Goal: Task Accomplishment & Management: Use online tool/utility

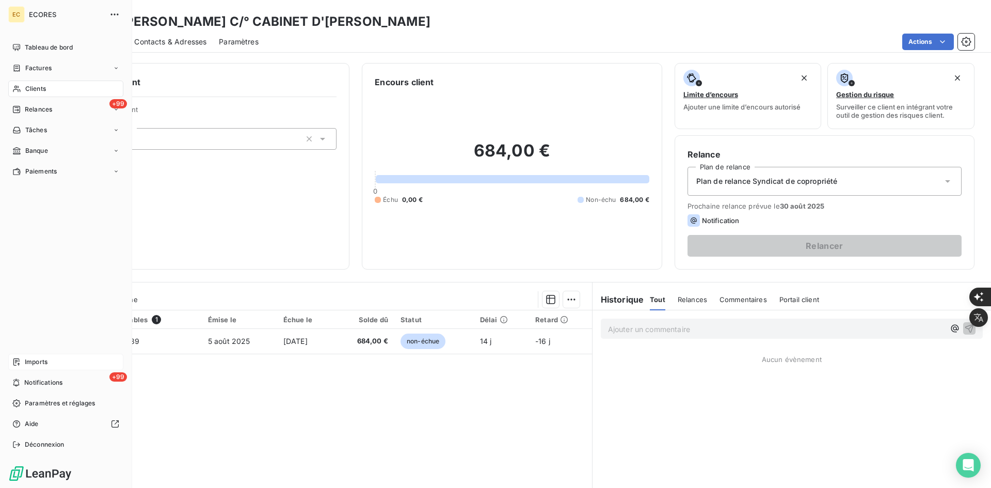
click at [21, 360] on div "Imports" at bounding box center [65, 361] width 115 height 17
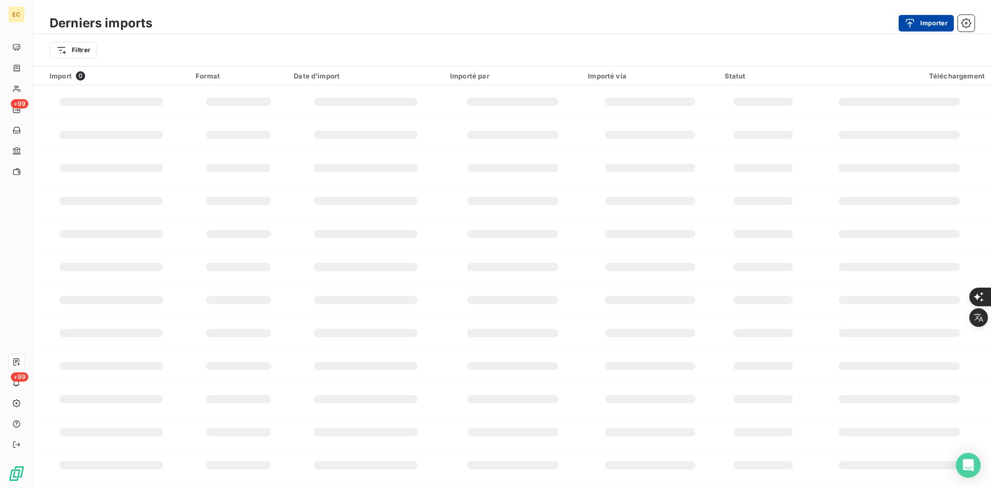
click at [906, 22] on icon "button" at bounding box center [909, 23] width 10 height 10
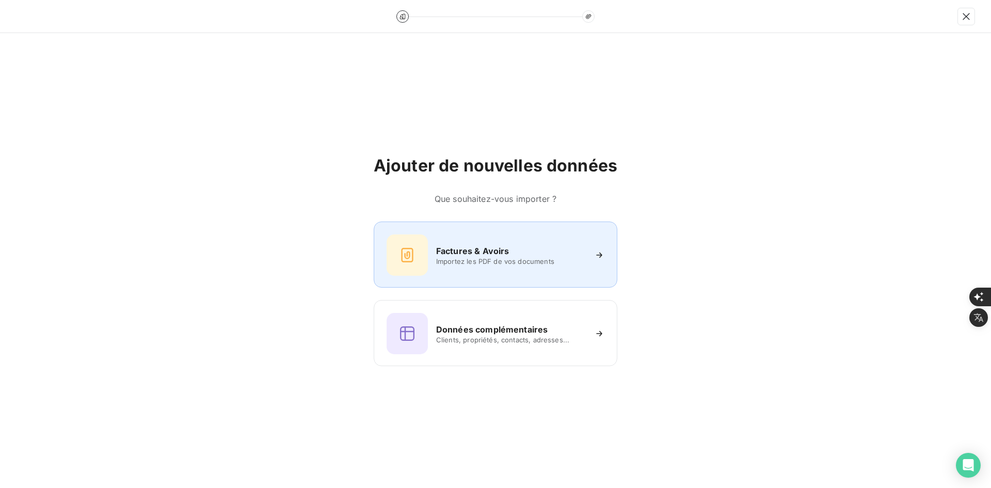
click at [514, 268] on div "Factures & Avoirs Importez les PDF de vos documents" at bounding box center [495, 254] width 218 height 41
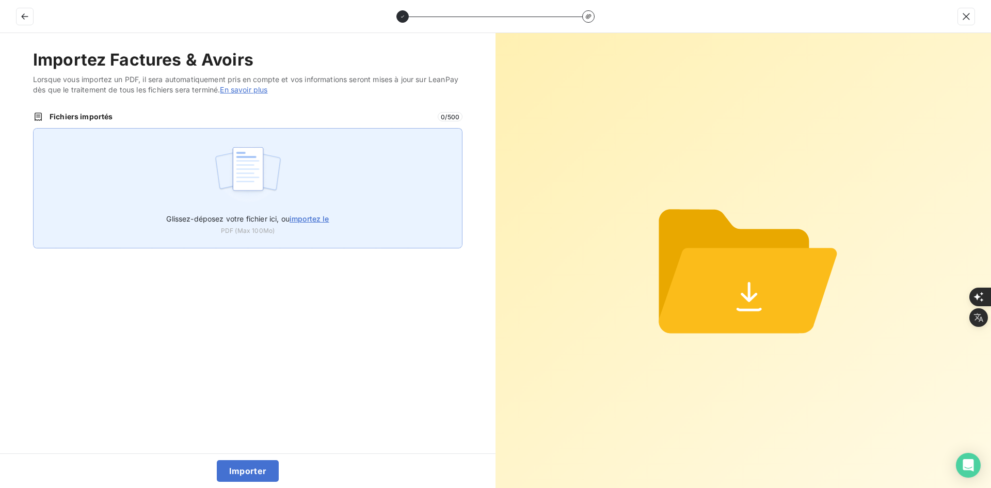
click at [350, 192] on div "Glissez-déposez votre fichier ici, ou importez le PDF (Max 100Mo)" at bounding box center [247, 188] width 429 height 120
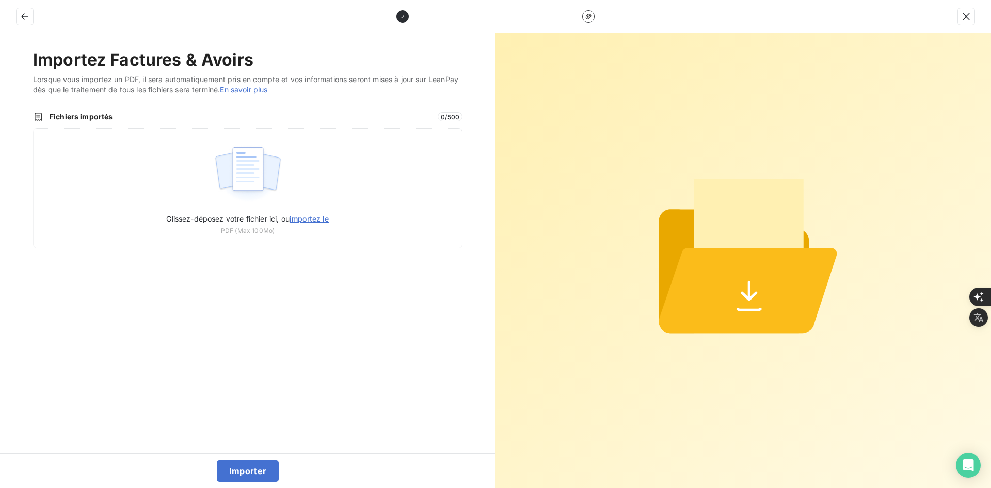
type input "C:\fakepath\FEF-2025-2395.pdf"
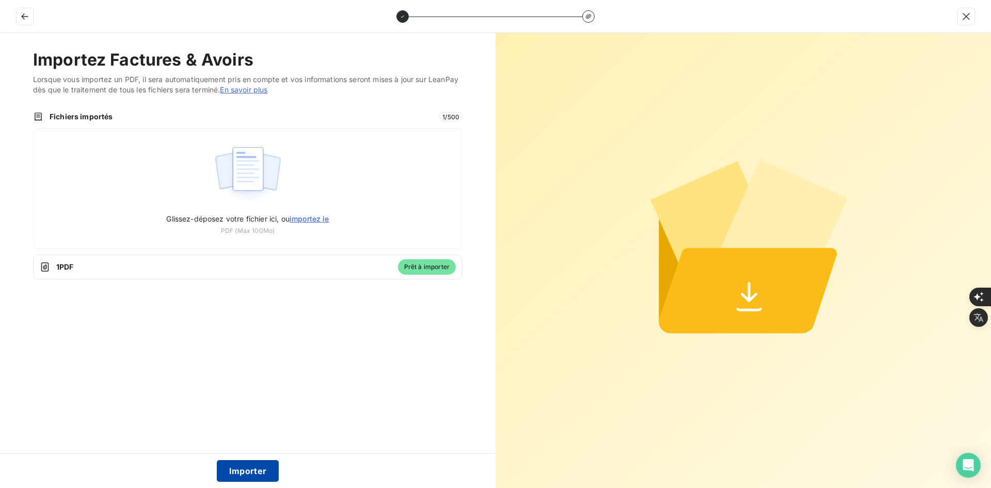
click at [261, 467] on button "Importer" at bounding box center [248, 471] width 62 height 22
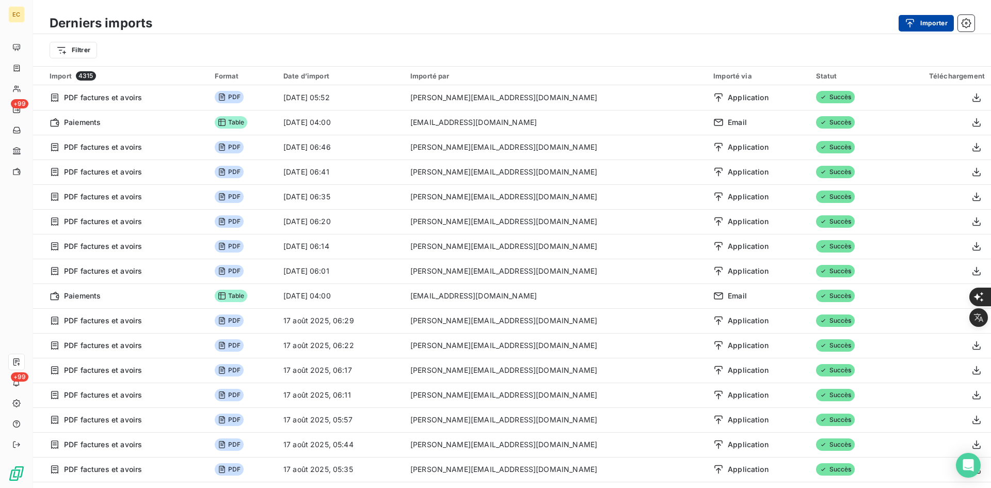
click at [924, 19] on button "Importer" at bounding box center [925, 23] width 55 height 17
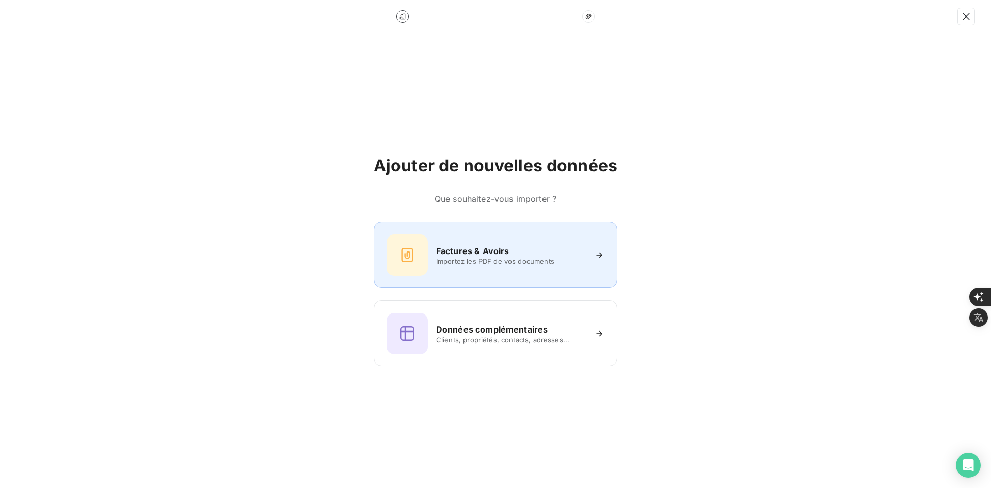
click at [460, 207] on div "Ajouter de nouvelles données Que souhaitez-vous importer ? Factures & Avoirs Im…" at bounding box center [496, 260] width 244 height 211
click at [474, 237] on div "Factures & Avoirs Importez les PDF de vos documents" at bounding box center [495, 254] width 218 height 41
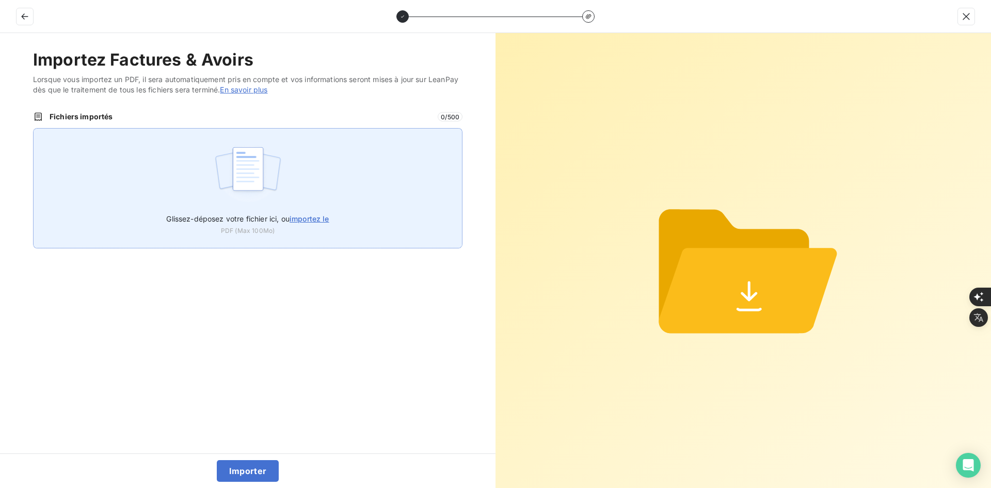
click at [219, 164] on img at bounding box center [248, 174] width 69 height 66
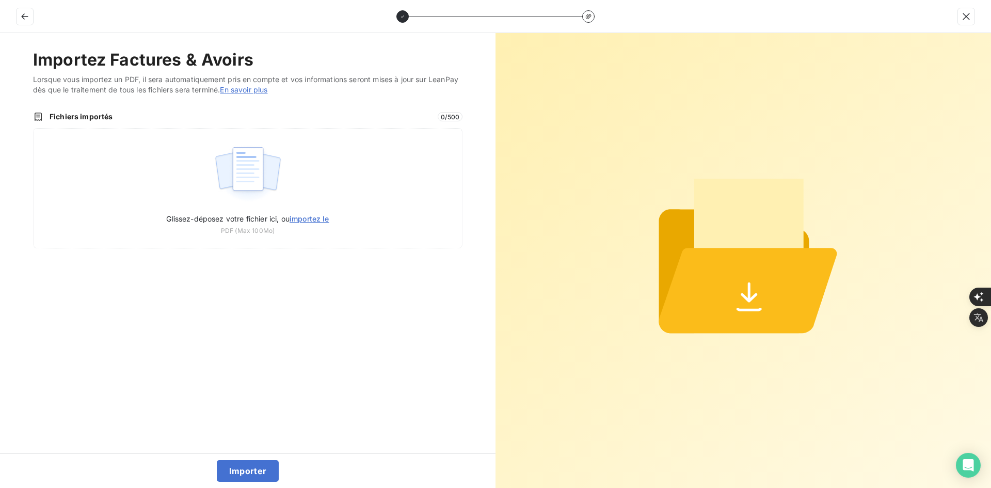
type input "C:\fakepath\FEF-2025-2396.pdf"
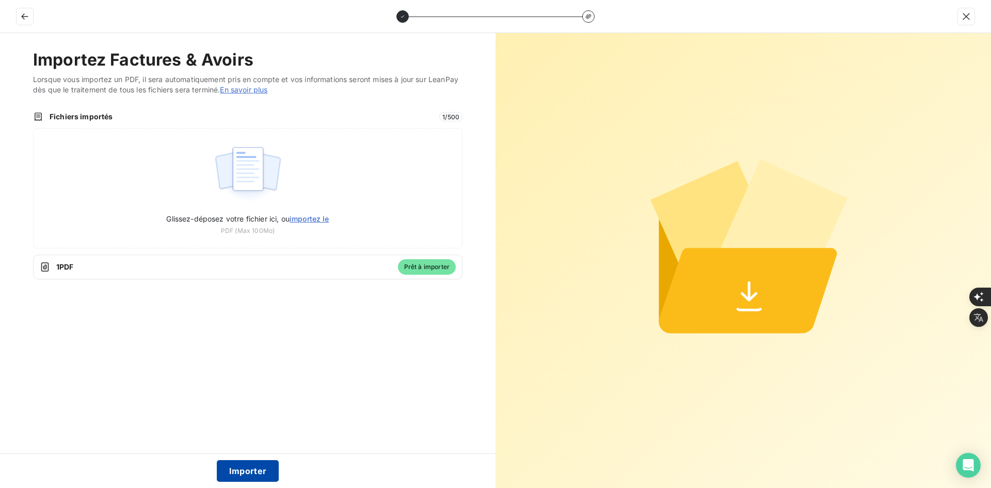
click at [246, 467] on button "Importer" at bounding box center [248, 471] width 62 height 22
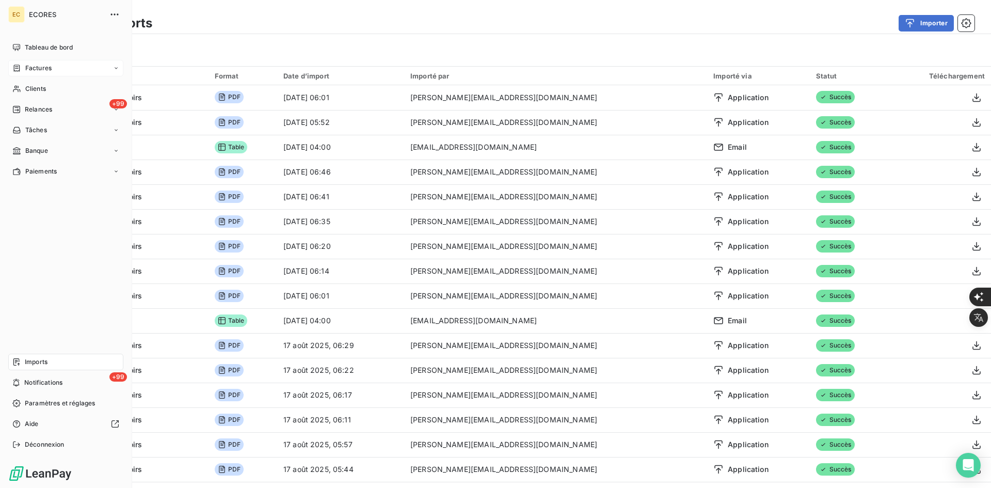
click at [21, 63] on div "Factures" at bounding box center [65, 68] width 115 height 17
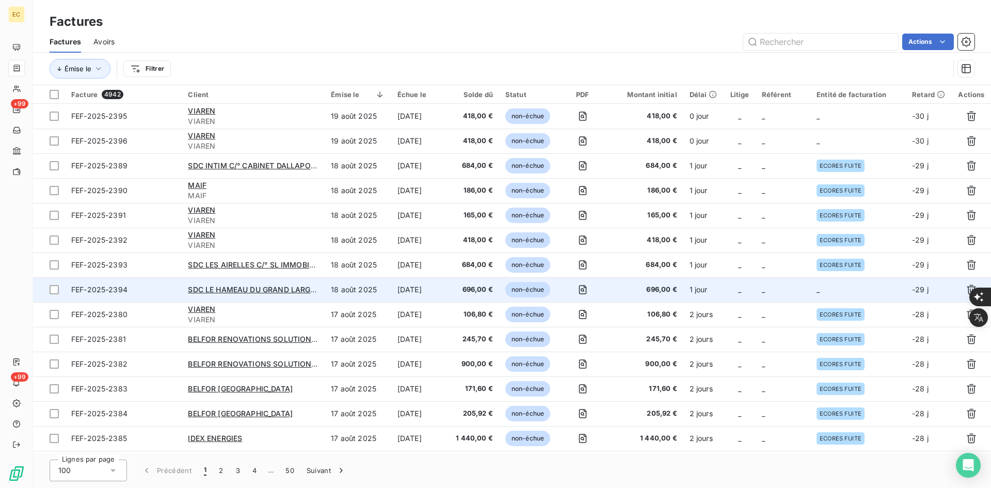
click at [806, 294] on td "_" at bounding box center [782, 289] width 55 height 25
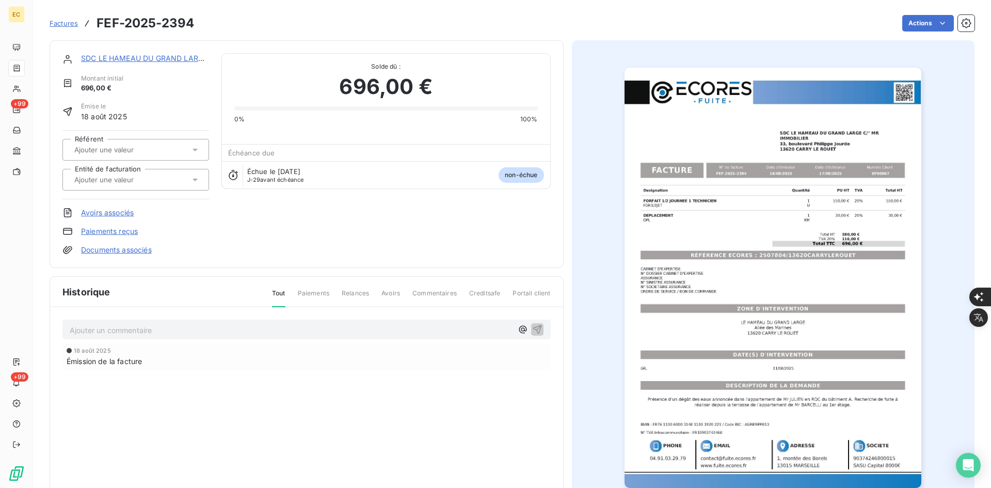
click at [137, 180] on input "text" at bounding box center [125, 179] width 104 height 9
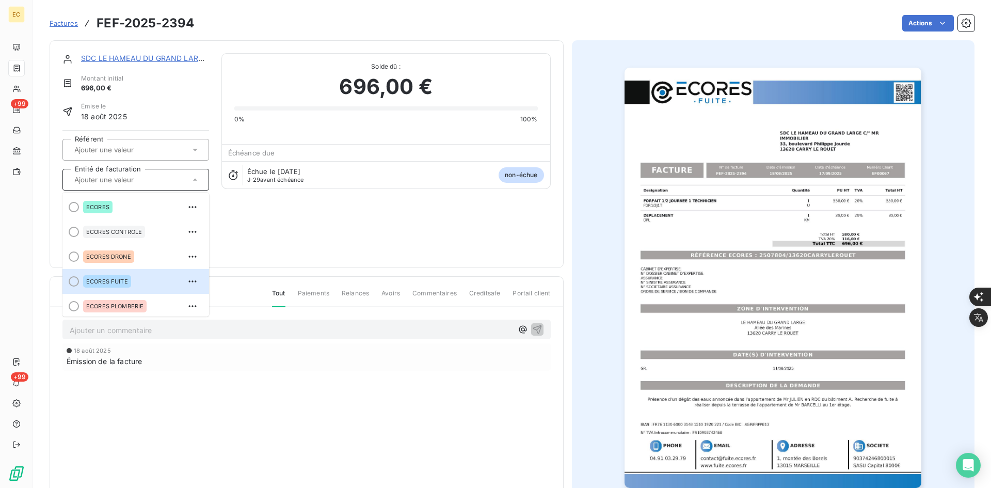
drag, startPoint x: 127, startPoint y: 279, endPoint x: 67, endPoint y: 166, distance: 127.9
click at [128, 278] on div "ECORES FUITE" at bounding box center [107, 281] width 48 height 12
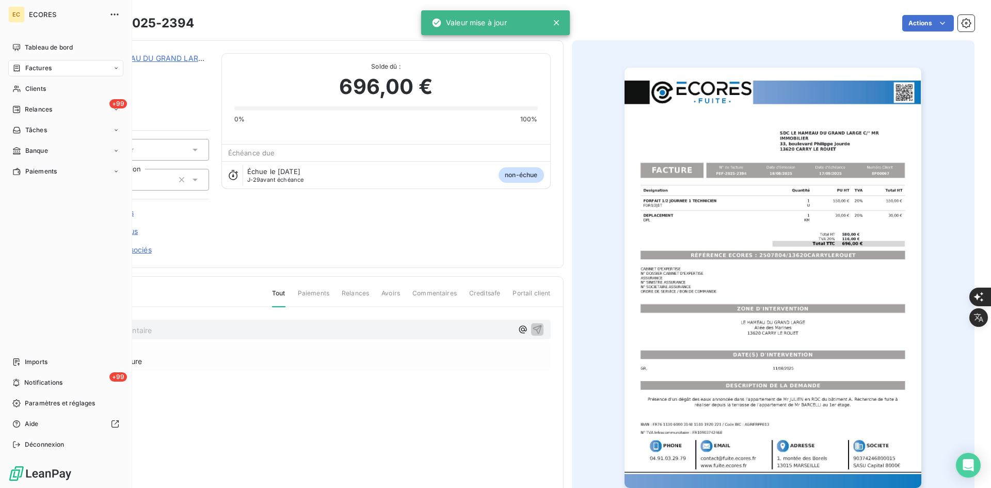
click at [36, 72] on span "Factures" at bounding box center [38, 67] width 26 height 9
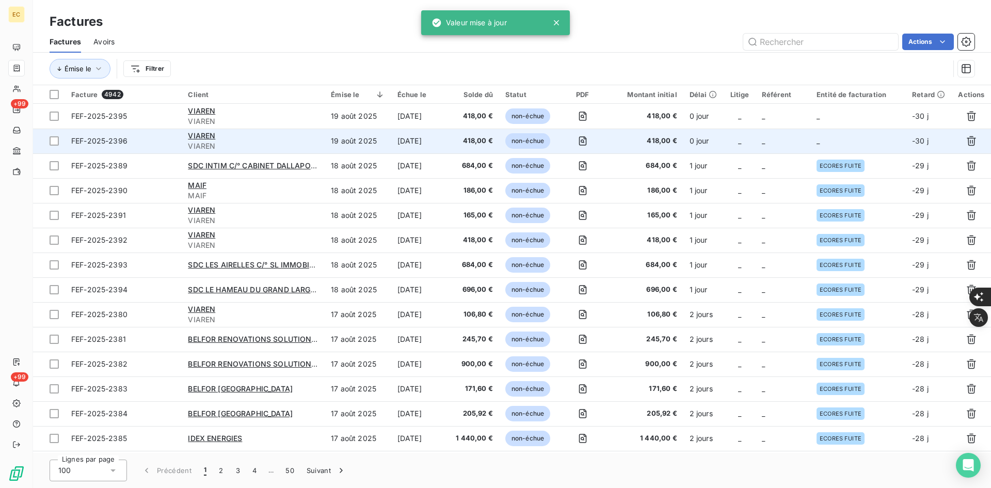
click at [788, 144] on td "_" at bounding box center [782, 140] width 55 height 25
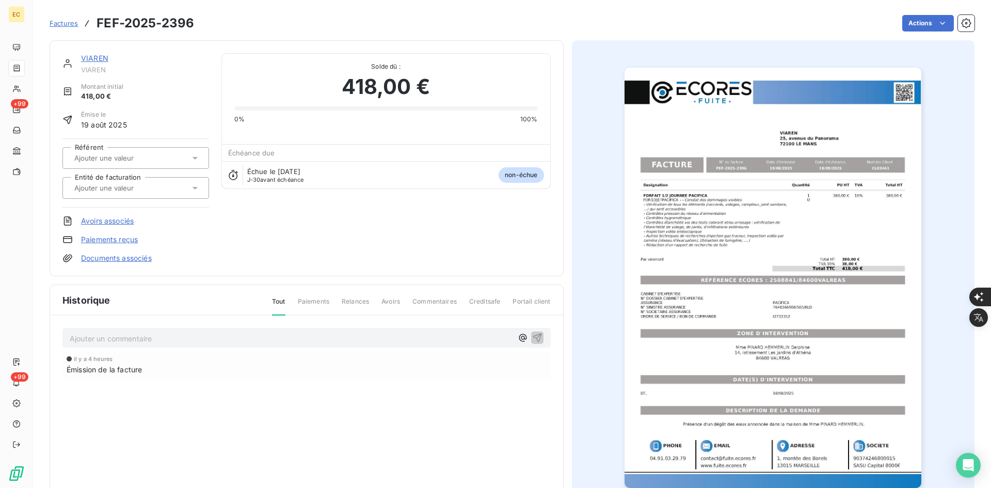
click at [165, 180] on div at bounding box center [135, 188] width 147 height 22
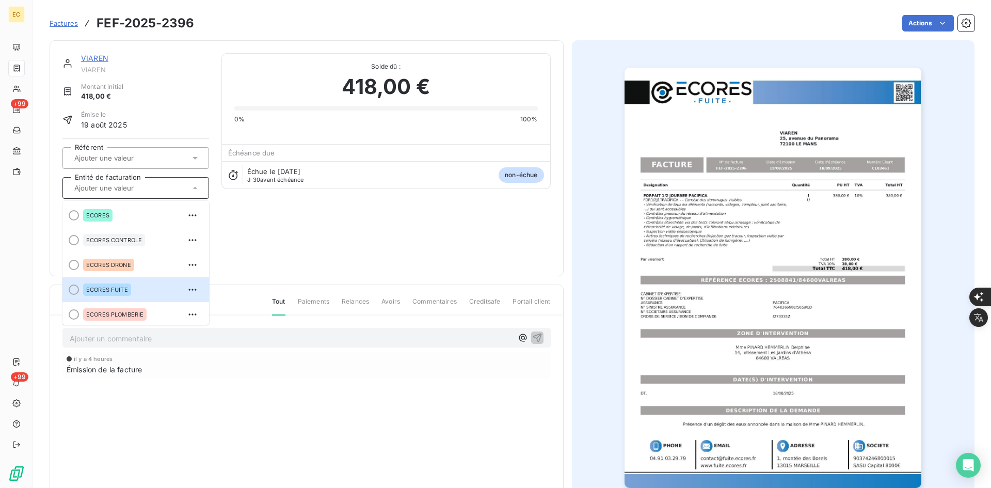
drag, startPoint x: 136, startPoint y: 281, endPoint x: 131, endPoint y: 266, distance: 15.8
click at [135, 281] on div "ECORES FUITE" at bounding box center [142, 289] width 118 height 17
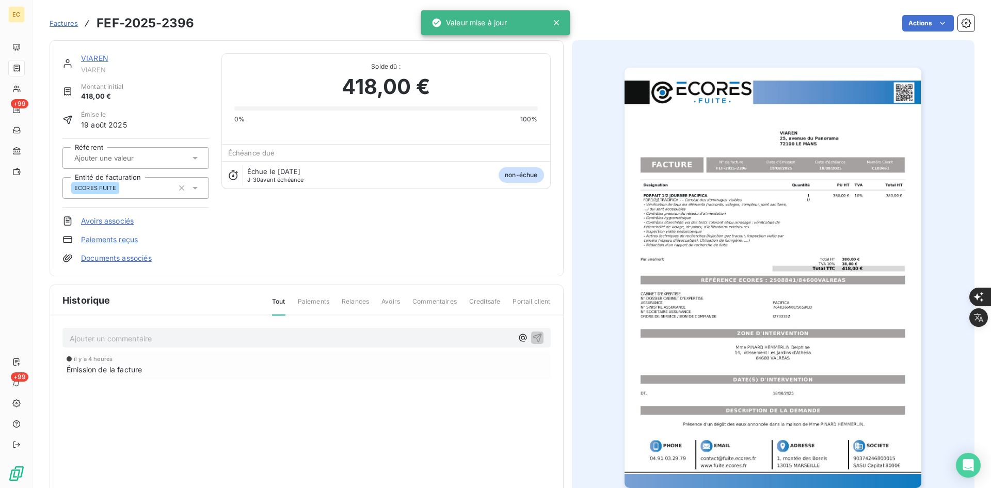
click at [131, 255] on link "Documents associés" at bounding box center [116, 258] width 71 height 10
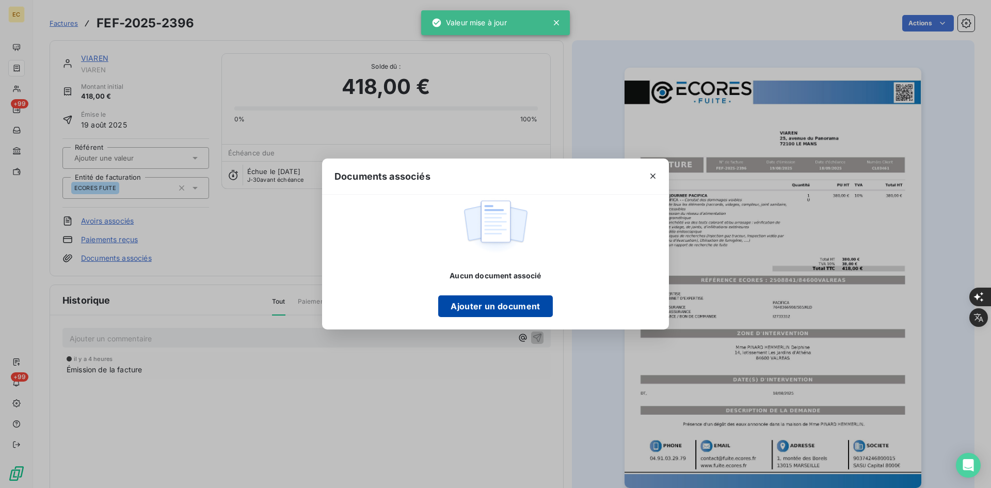
click at [500, 310] on button "Ajouter un document" at bounding box center [495, 306] width 114 height 22
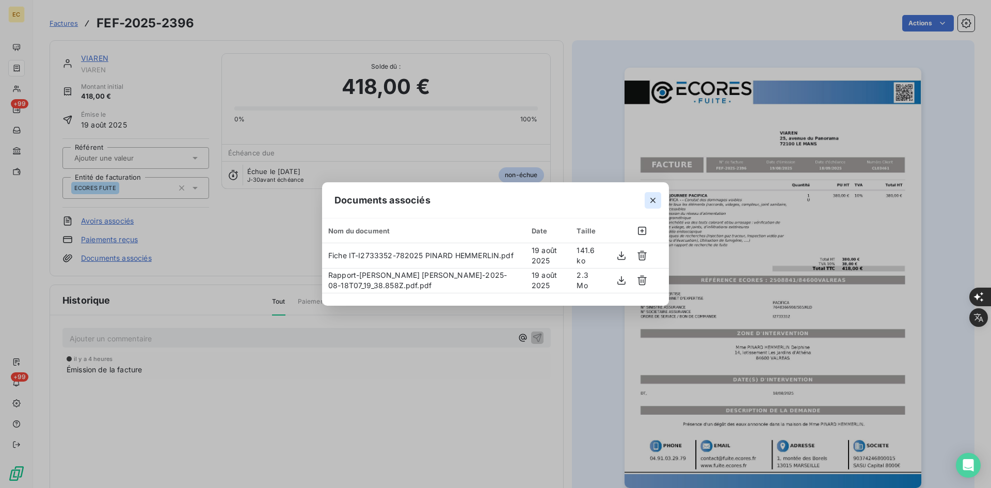
click at [646, 200] on button "button" at bounding box center [652, 200] width 17 height 17
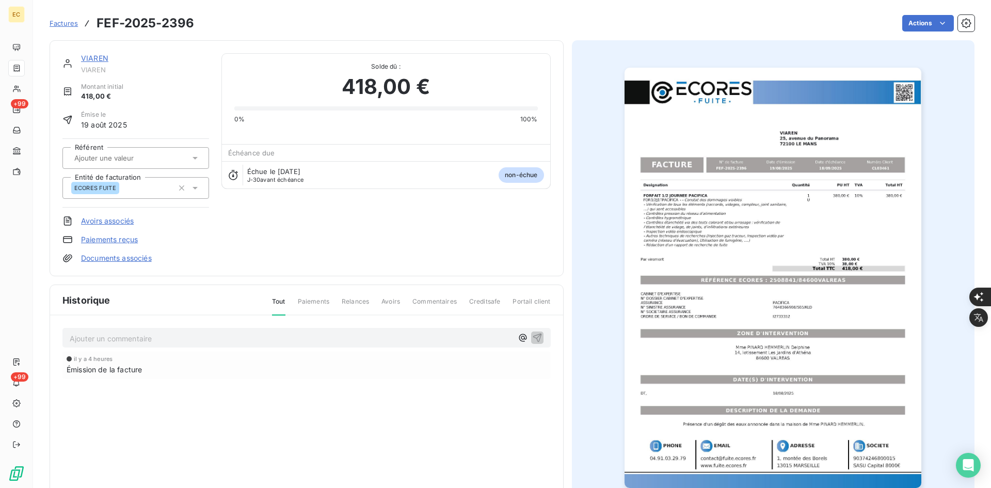
click at [64, 27] on span "Factures" at bounding box center [64, 23] width 28 height 8
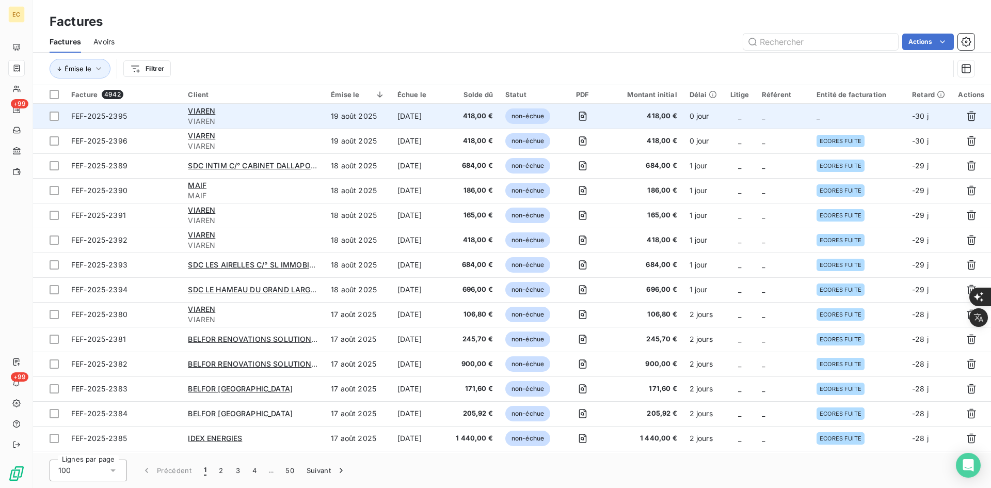
click at [773, 119] on td "_" at bounding box center [782, 116] width 55 height 25
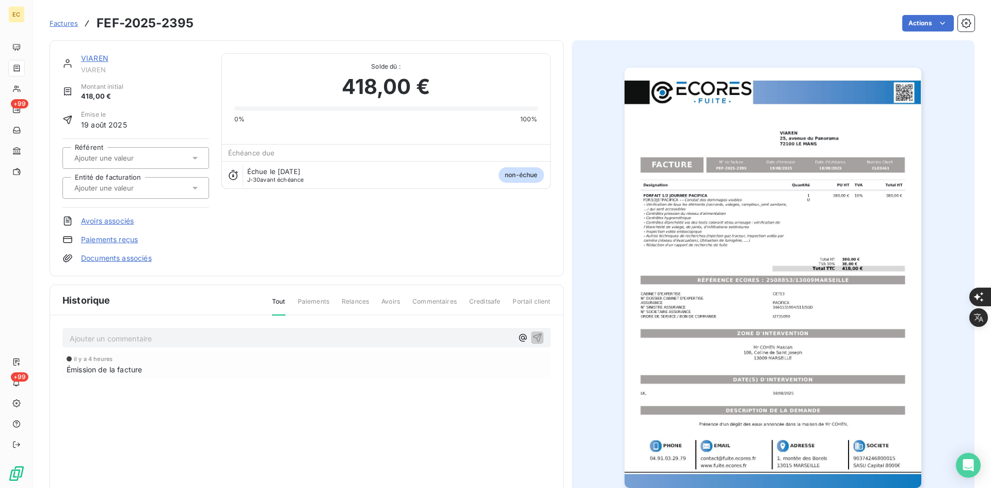
click at [164, 186] on div at bounding box center [130, 187] width 119 height 13
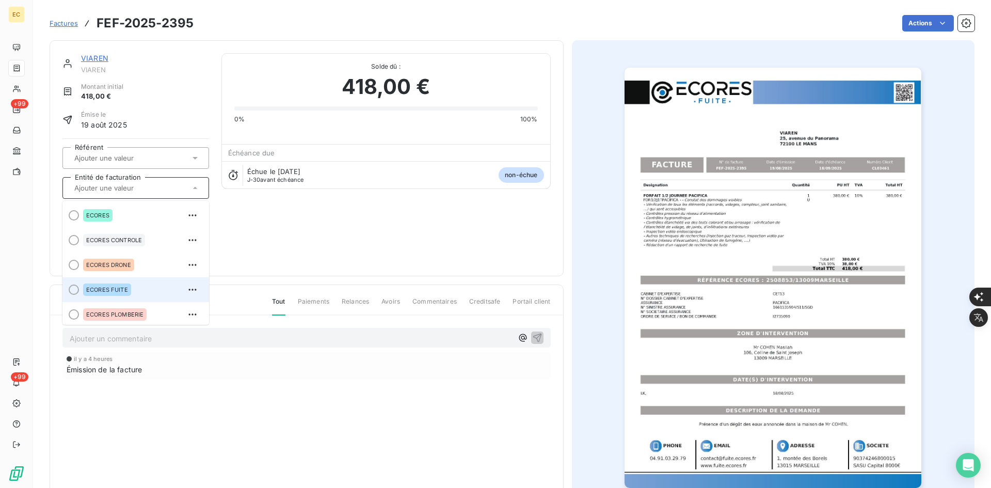
click at [129, 289] on div "ECORES FUITE" at bounding box center [107, 289] width 48 height 12
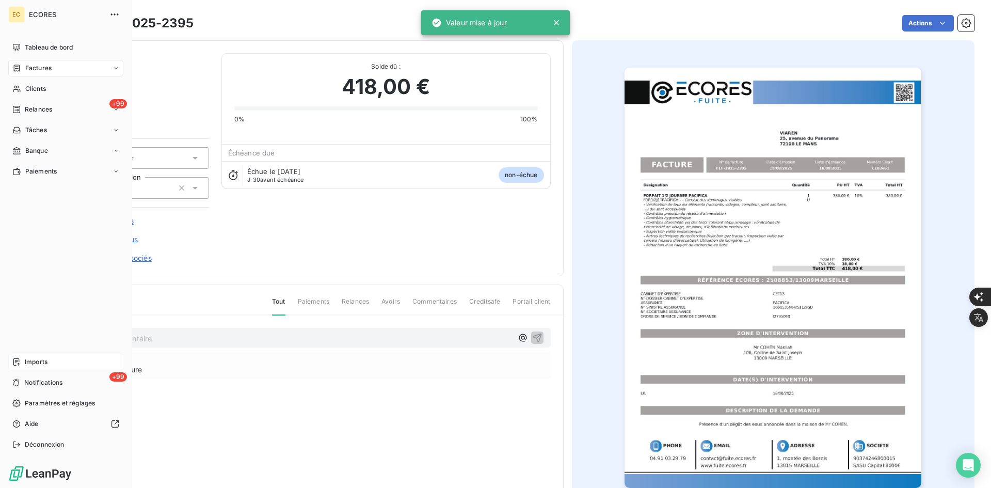
drag, startPoint x: 17, startPoint y: 361, endPoint x: 23, endPoint y: 359, distance: 7.2
click at [17, 361] on icon at bounding box center [16, 361] width 6 height 7
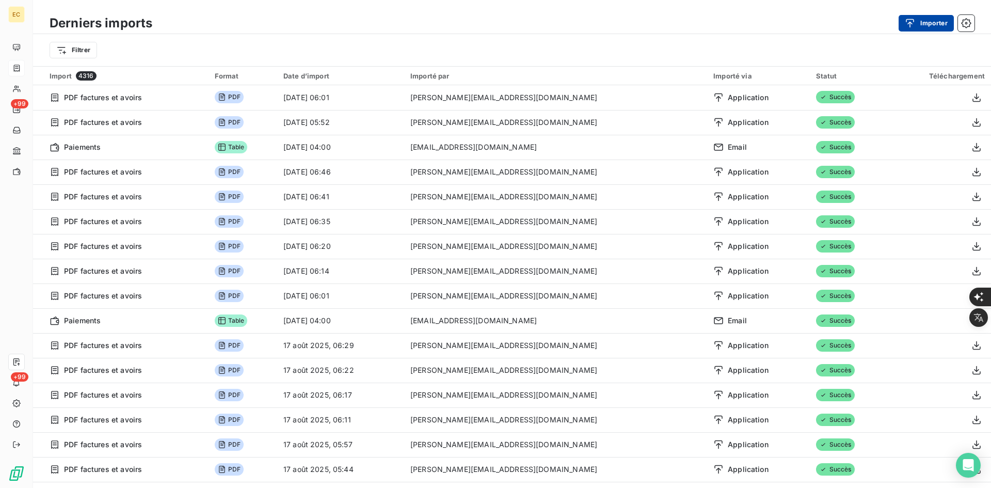
click at [907, 20] on icon "button" at bounding box center [909, 23] width 10 height 10
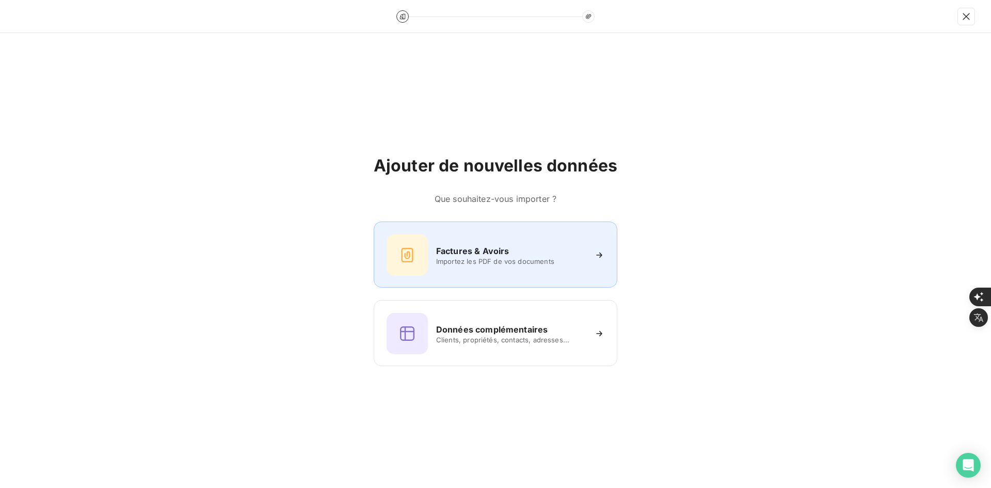
click at [459, 238] on div "Factures & Avoirs Importez les PDF de vos documents" at bounding box center [495, 254] width 218 height 41
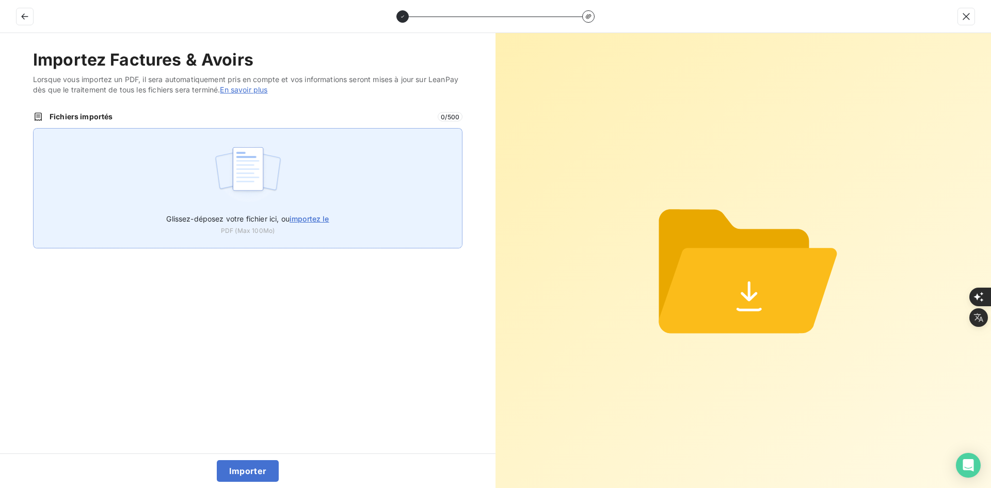
click at [326, 156] on div "Glissez-déposez votre fichier ici, ou importez le PDF (Max 100Mo)" at bounding box center [247, 188] width 429 height 120
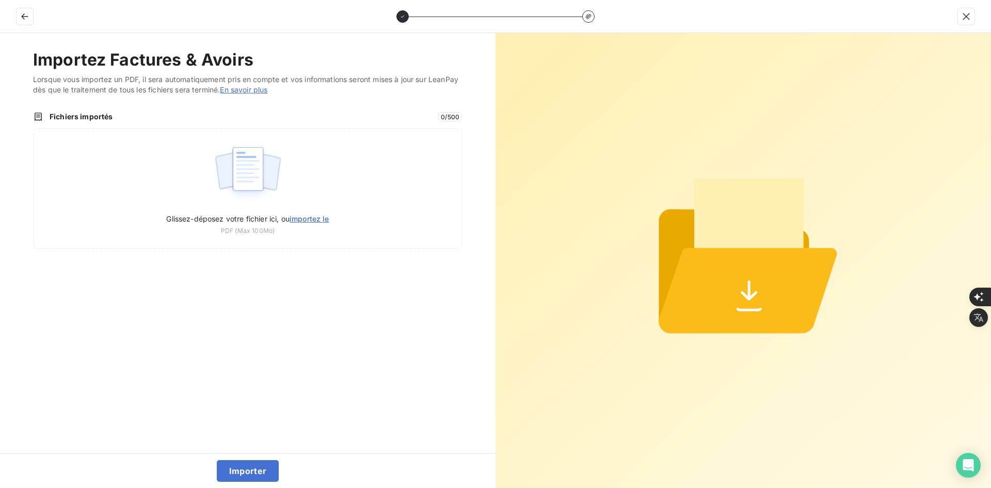
type input "C:\fakepath\FEF-2025-2397.pdf"
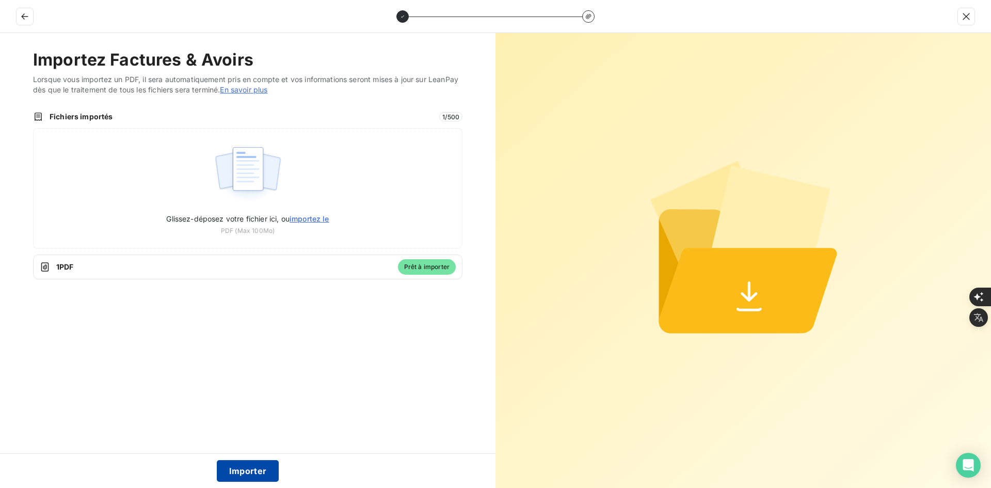
click at [267, 468] on button "Importer" at bounding box center [248, 471] width 62 height 22
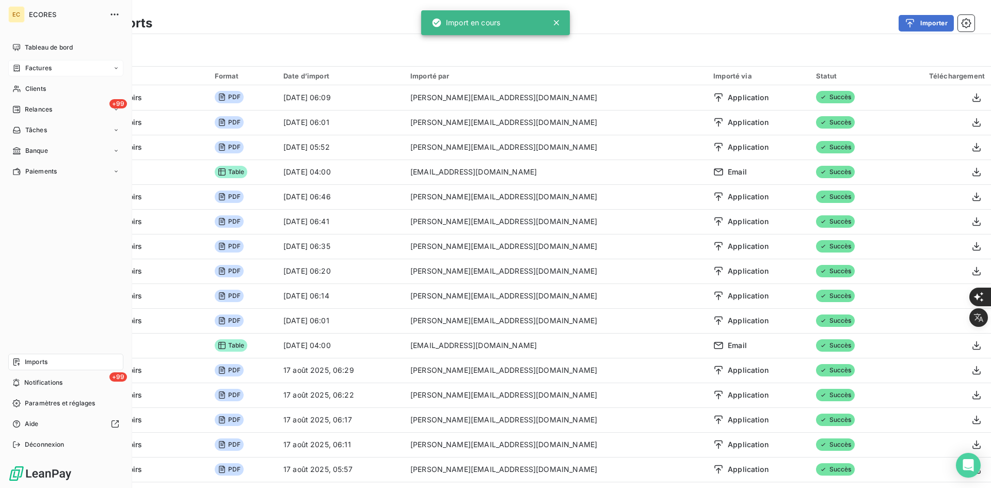
click at [29, 66] on span "Factures" at bounding box center [38, 67] width 26 height 9
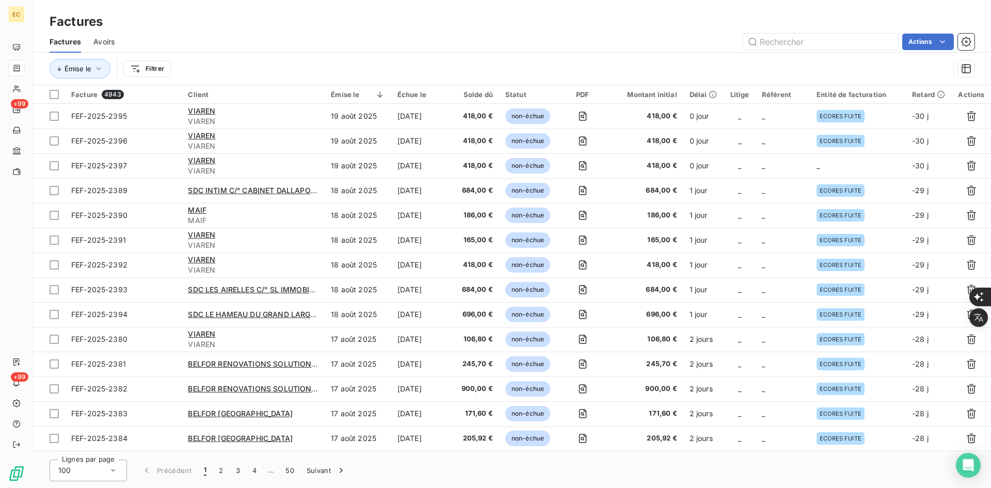
click at [755, 170] on td "_" at bounding box center [739, 165] width 32 height 25
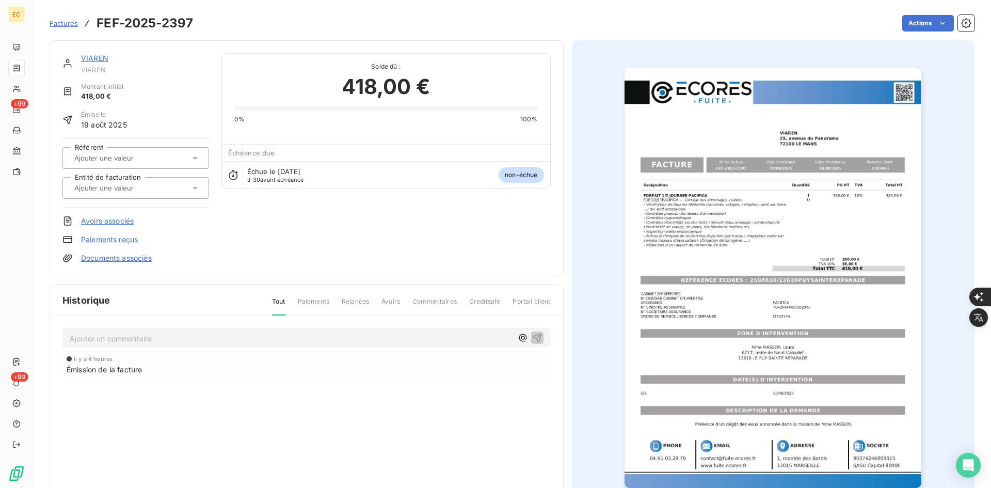
drag, startPoint x: 165, startPoint y: 188, endPoint x: 162, endPoint y: 195, distance: 6.7
click at [166, 190] on div at bounding box center [130, 187] width 119 height 13
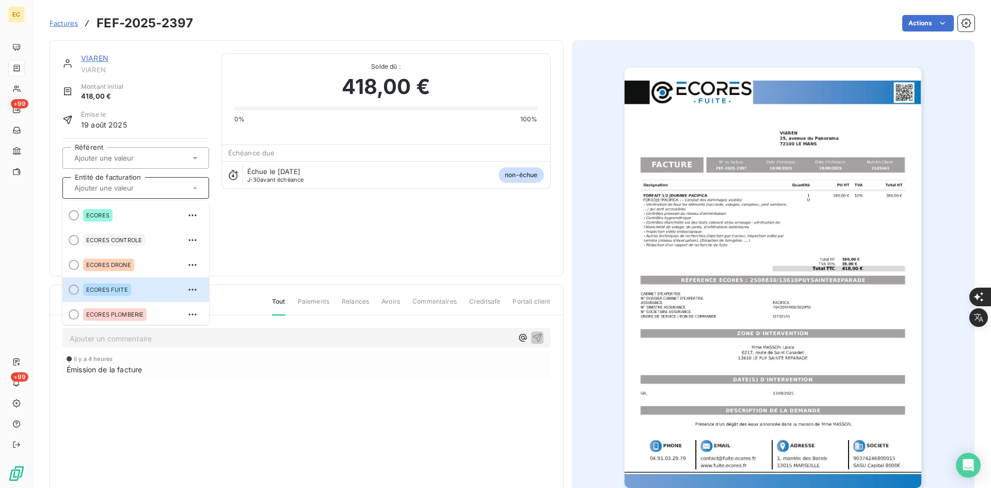
click at [128, 282] on div "ECORES FUITE" at bounding box center [142, 289] width 118 height 17
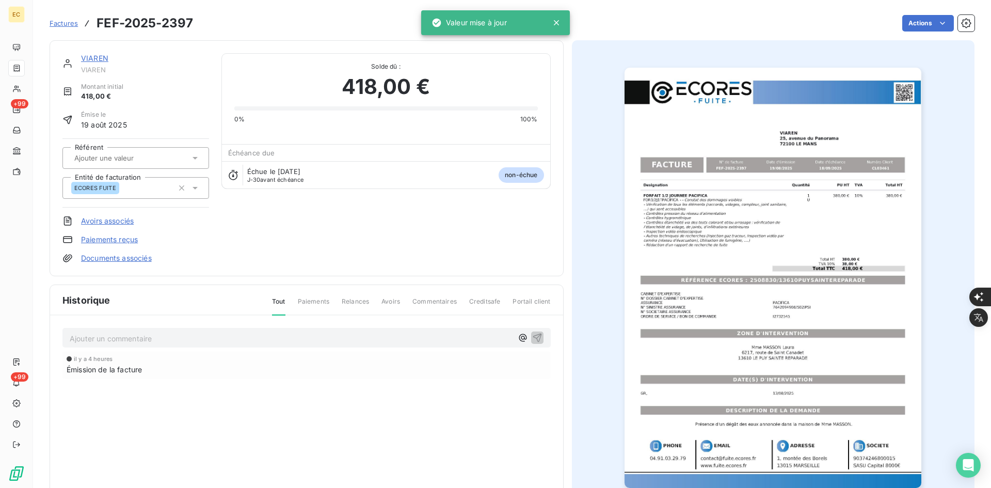
click at [125, 263] on link "Documents associés" at bounding box center [116, 258] width 71 height 10
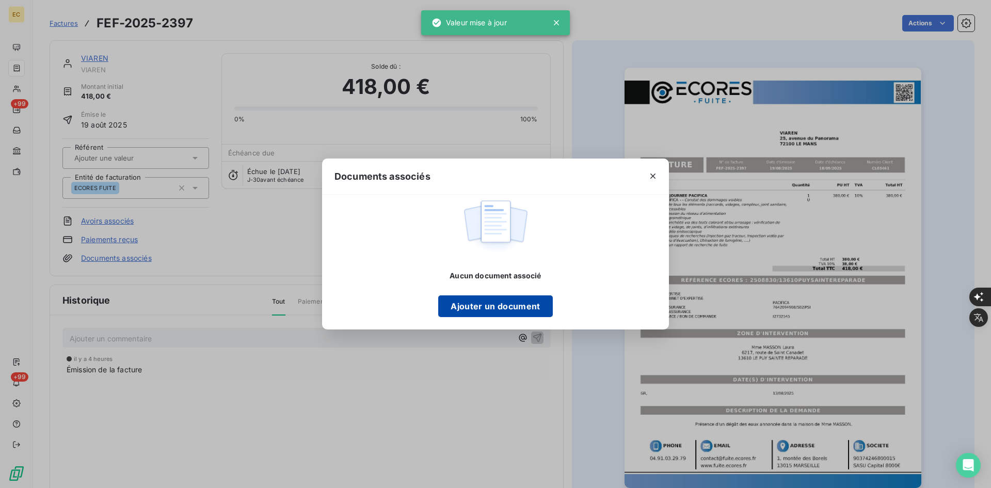
click at [468, 314] on button "Ajouter un document" at bounding box center [495, 306] width 114 height 22
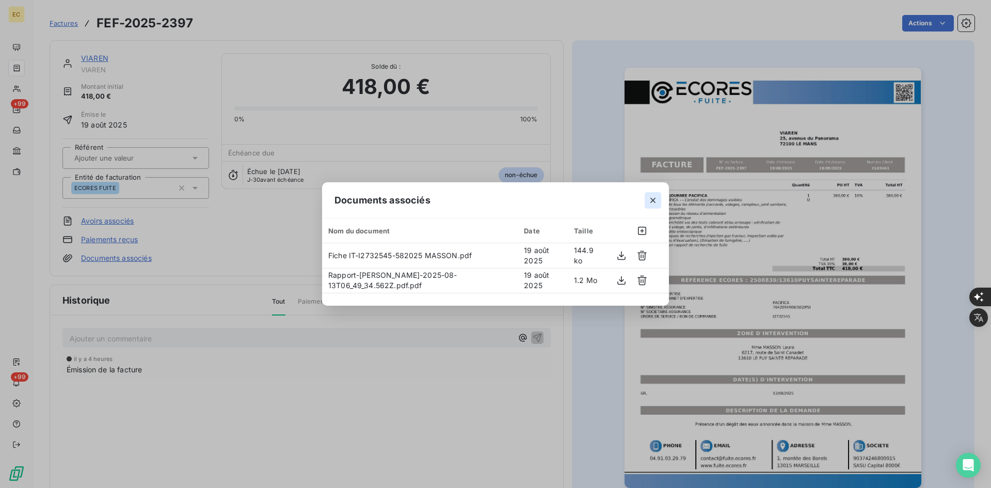
click at [651, 200] on icon "button" at bounding box center [653, 200] width 10 height 10
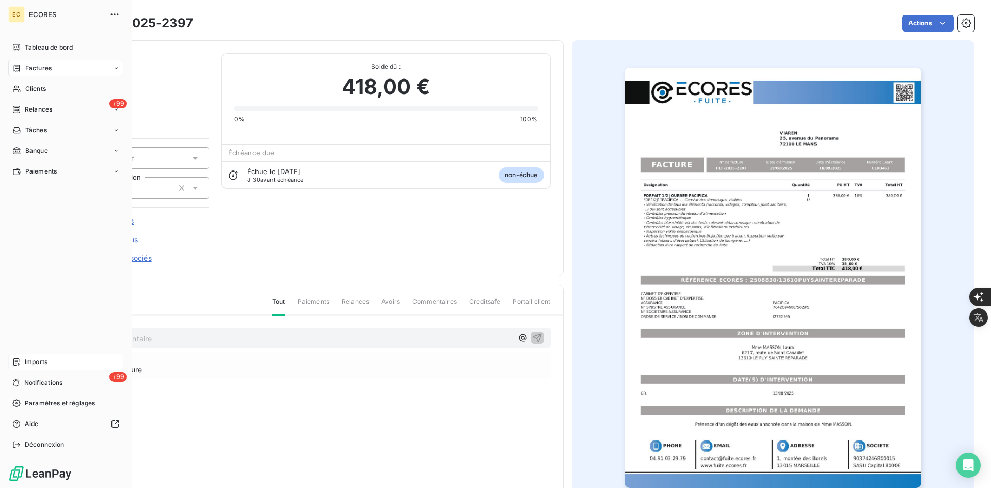
click at [31, 357] on span "Imports" at bounding box center [36, 361] width 23 height 9
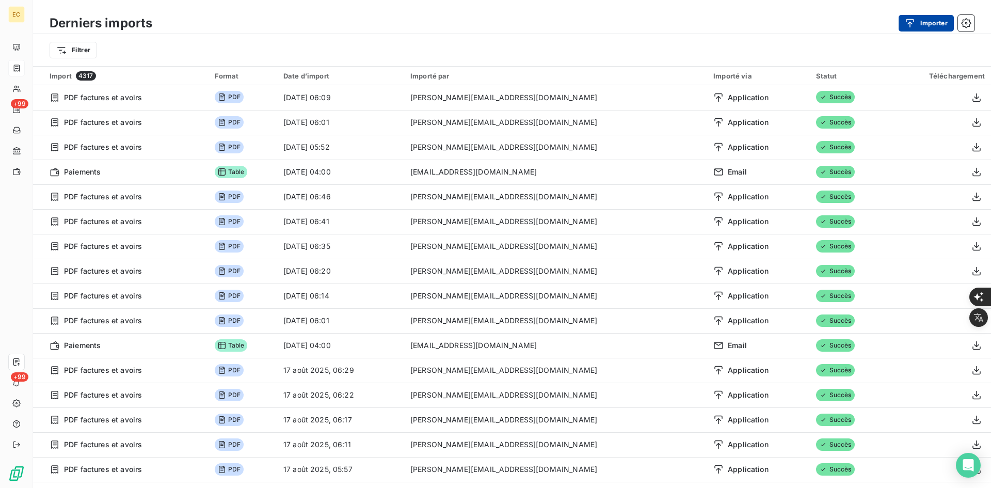
drag, startPoint x: 933, startPoint y: 22, endPoint x: 926, endPoint y: 24, distance: 7.5
click at [929, 24] on button "Importer" at bounding box center [925, 23] width 55 height 17
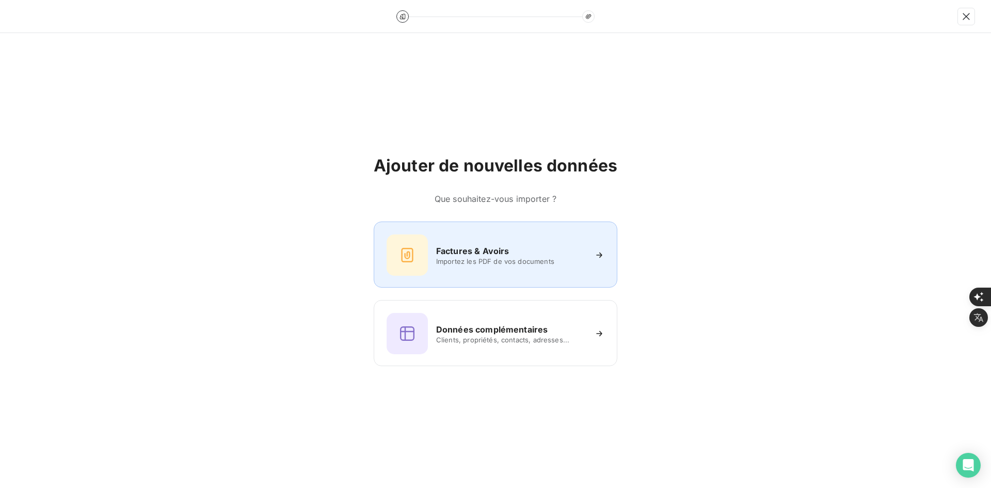
click at [430, 246] on div "Factures & Avoirs Importez les PDF de vos documents" at bounding box center [495, 254] width 218 height 41
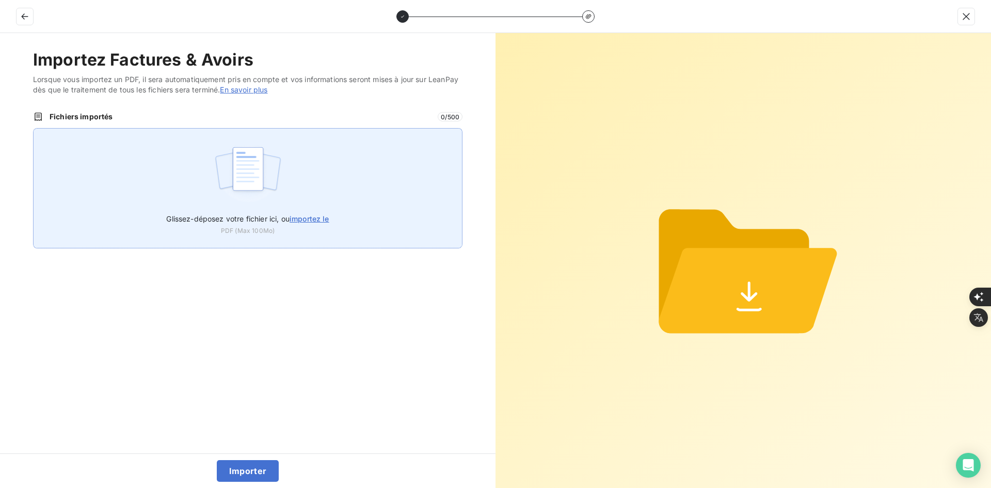
click at [318, 169] on div "Glissez-déposez votre fichier ici, ou importez le PDF (Max 100Mo)" at bounding box center [247, 188] width 429 height 120
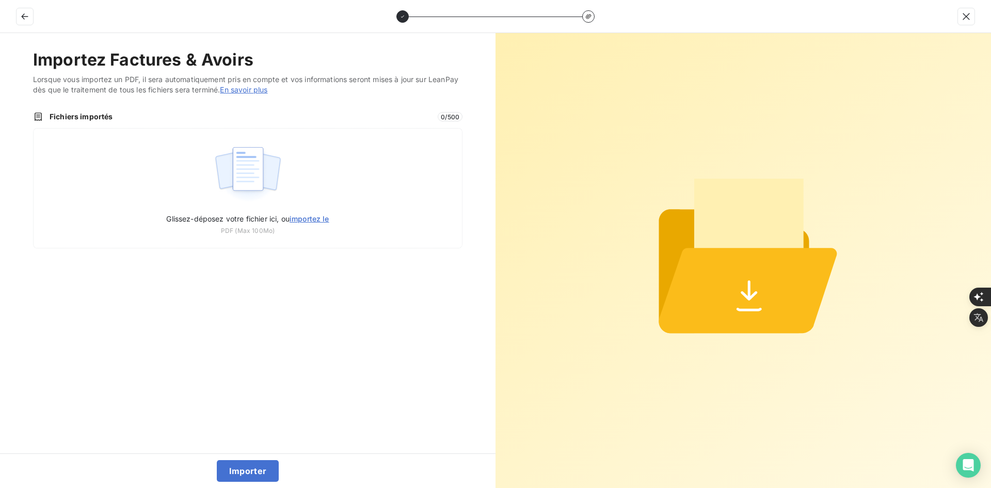
type input "C:\fakepath\FEF-2025-2398.pdf"
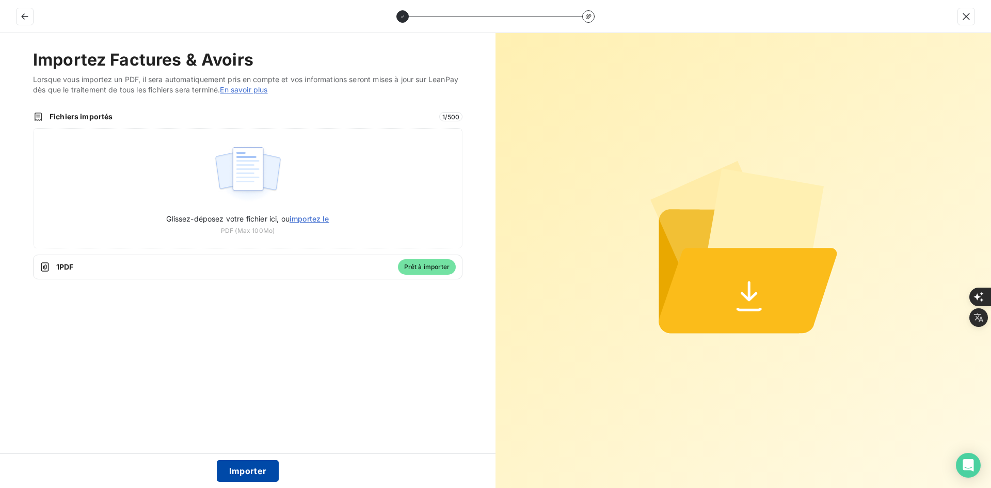
click at [254, 463] on button "Importer" at bounding box center [248, 471] width 62 height 22
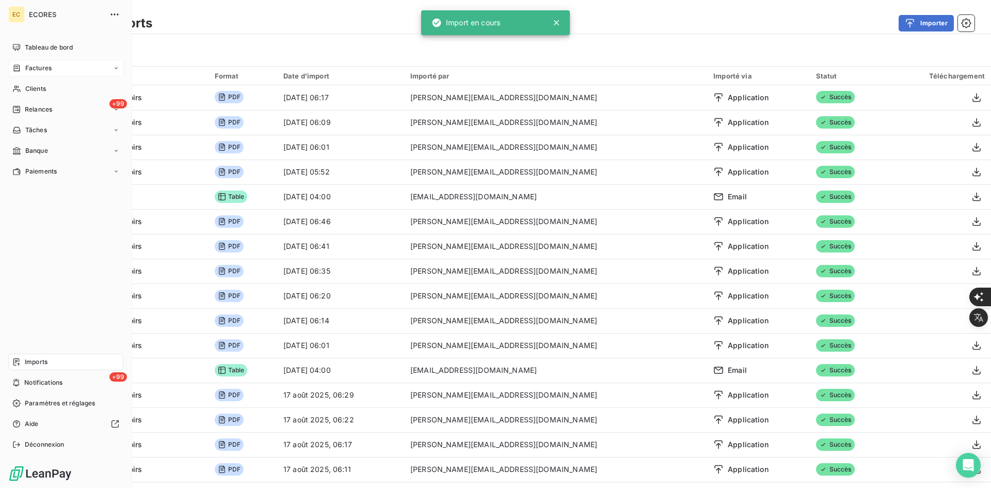
click at [20, 65] on icon at bounding box center [16, 68] width 9 height 8
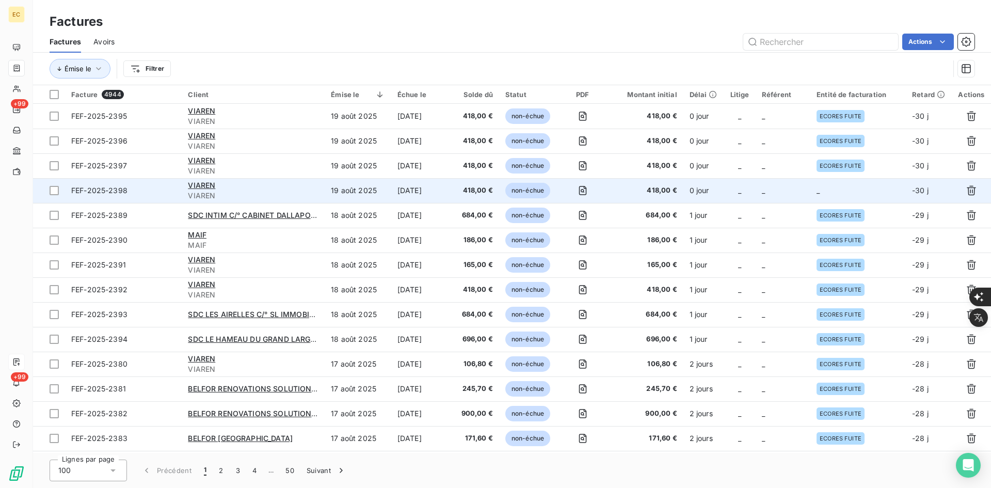
click at [827, 189] on td "_" at bounding box center [857, 190] width 95 height 25
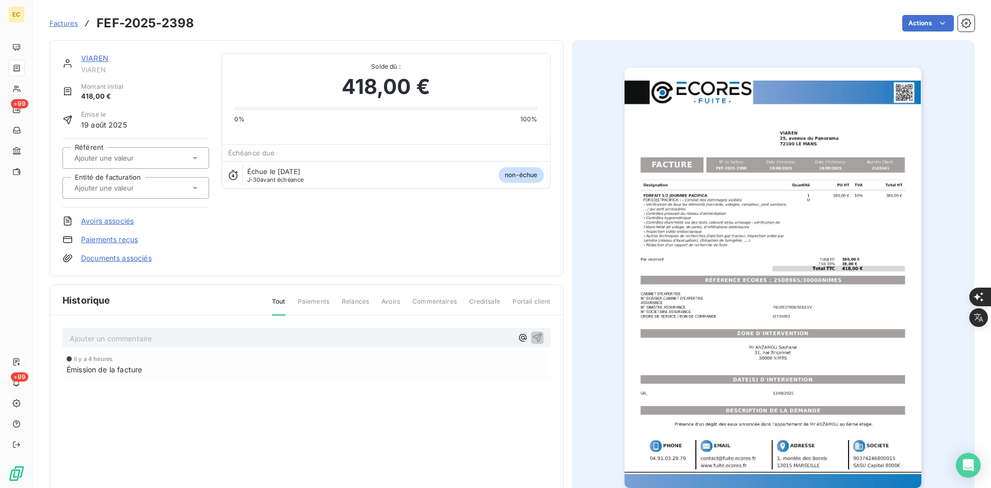
click at [147, 193] on div at bounding box center [130, 187] width 119 height 13
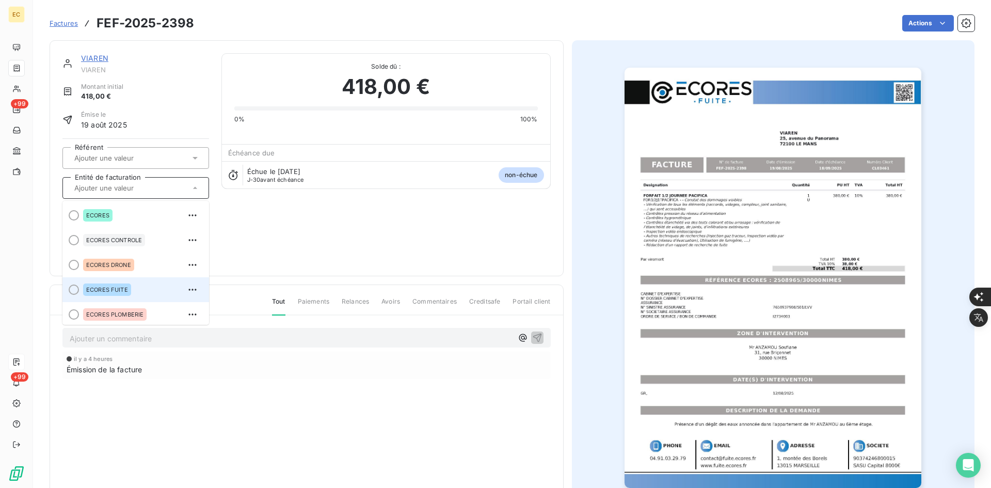
click at [125, 285] on div "ECORES FUITE" at bounding box center [107, 289] width 48 height 12
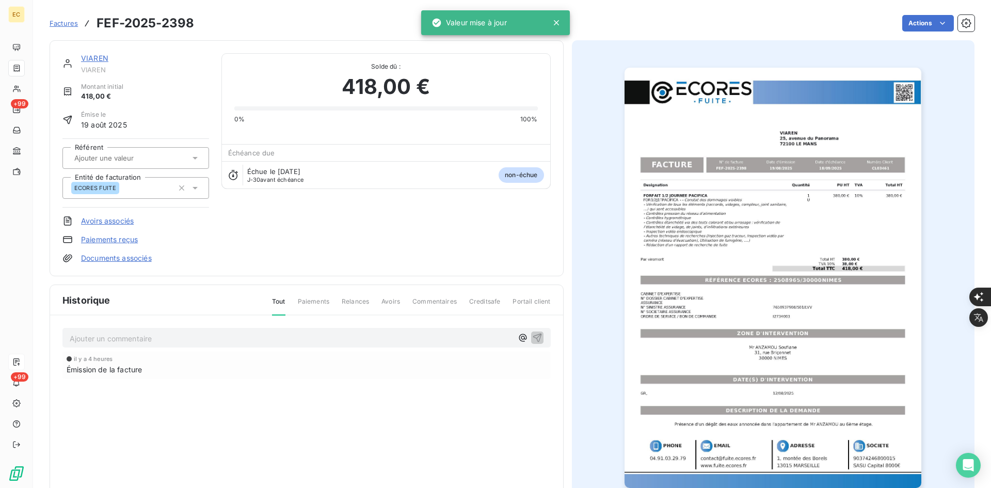
click at [121, 260] on link "Documents associés" at bounding box center [116, 258] width 71 height 10
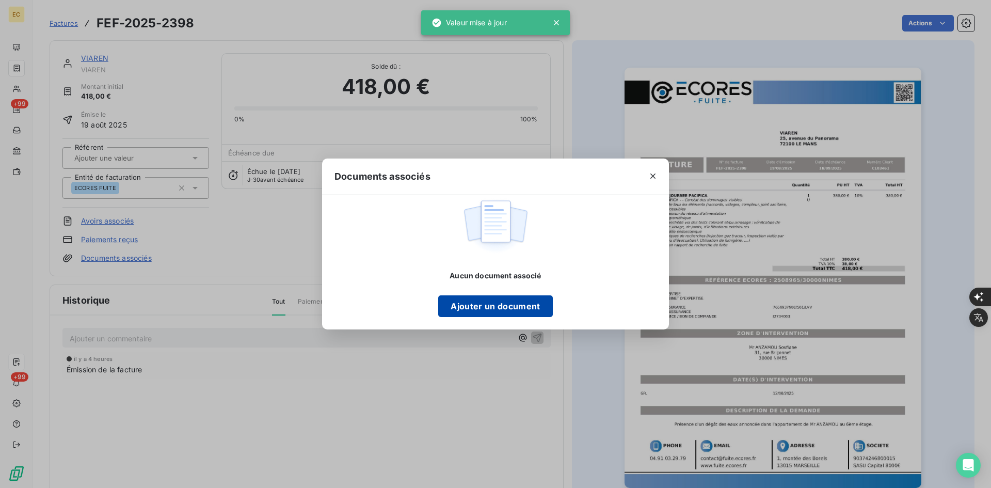
click at [467, 305] on button "Ajouter un document" at bounding box center [495, 306] width 114 height 22
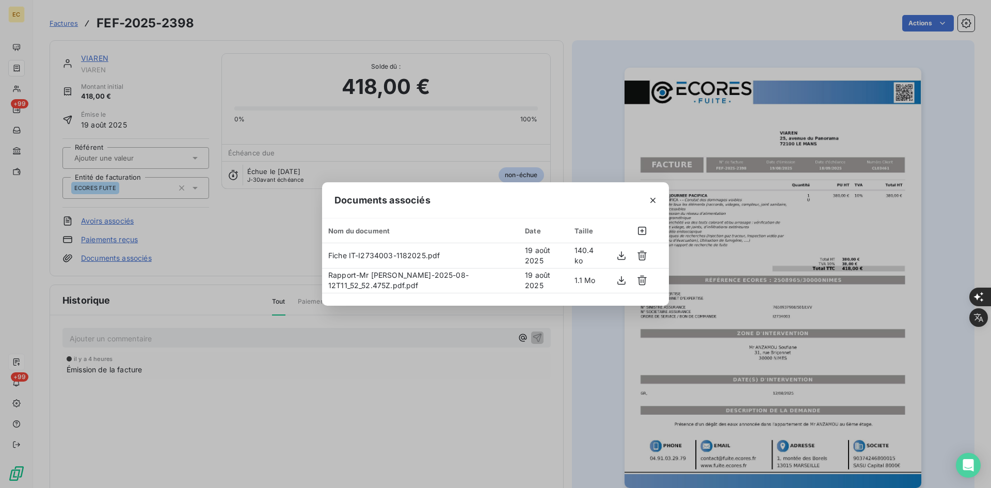
drag, startPoint x: 658, startPoint y: 202, endPoint x: 574, endPoint y: 169, distance: 90.4
click at [626, 195] on div "Documents associés" at bounding box center [495, 200] width 347 height 36
click at [287, 334] on div "Documents associés Nom du document Date Taille Fiche IT-I2734003-1182025.pdf [D…" at bounding box center [495, 244] width 991 height 488
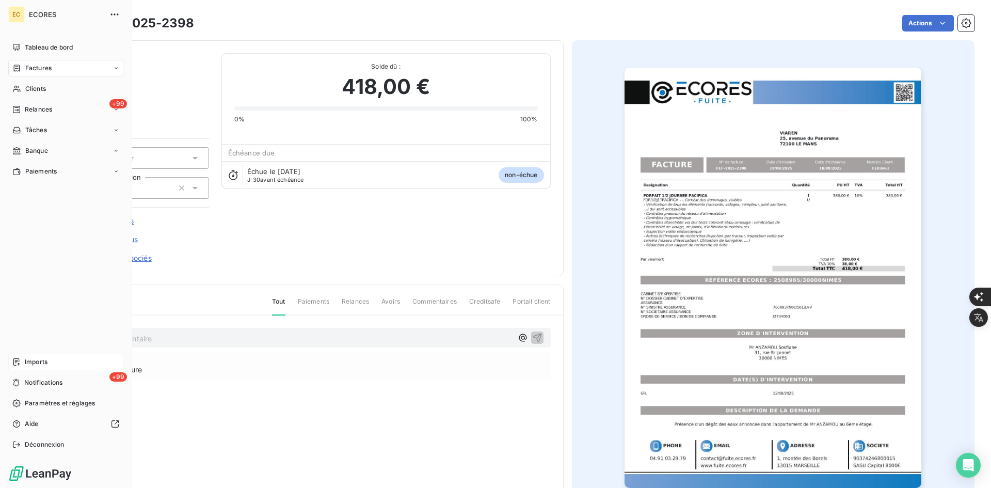
click at [14, 361] on icon at bounding box center [16, 361] width 6 height 7
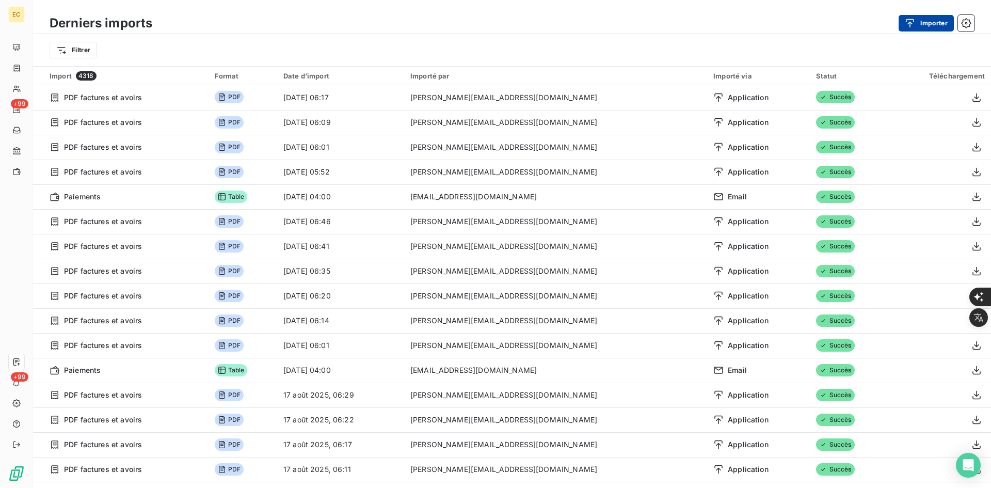
click at [925, 20] on button "Importer" at bounding box center [925, 23] width 55 height 17
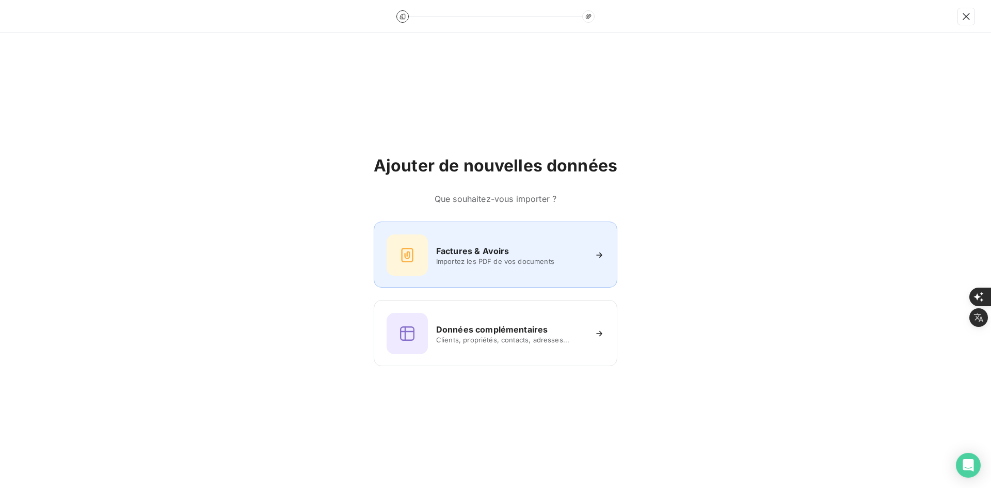
drag, startPoint x: 498, startPoint y: 235, endPoint x: 493, endPoint y: 232, distance: 5.8
click at [493, 232] on div "Factures & Avoirs Importez les PDF de vos documents" at bounding box center [496, 254] width 244 height 66
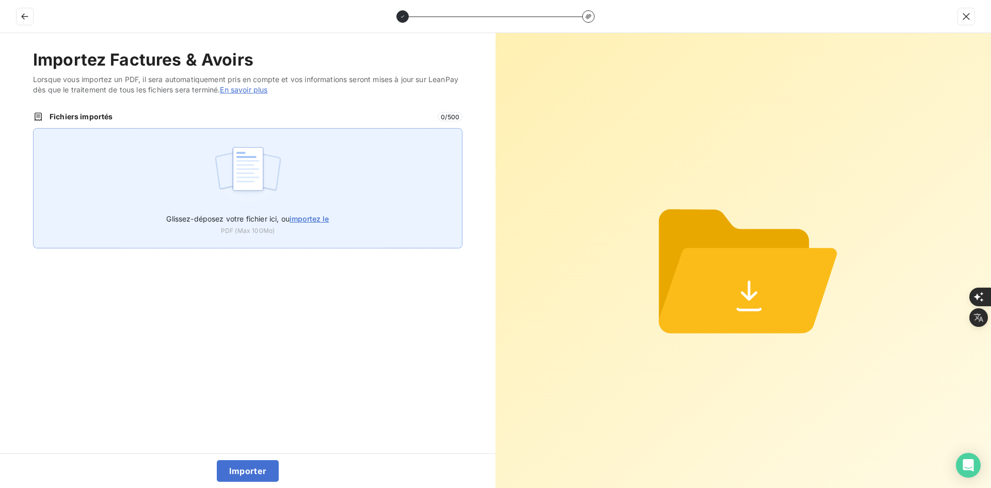
click at [292, 172] on div "Glissez-déposez votre fichier ici, ou importez le PDF (Max 100Mo)" at bounding box center [247, 188] width 429 height 120
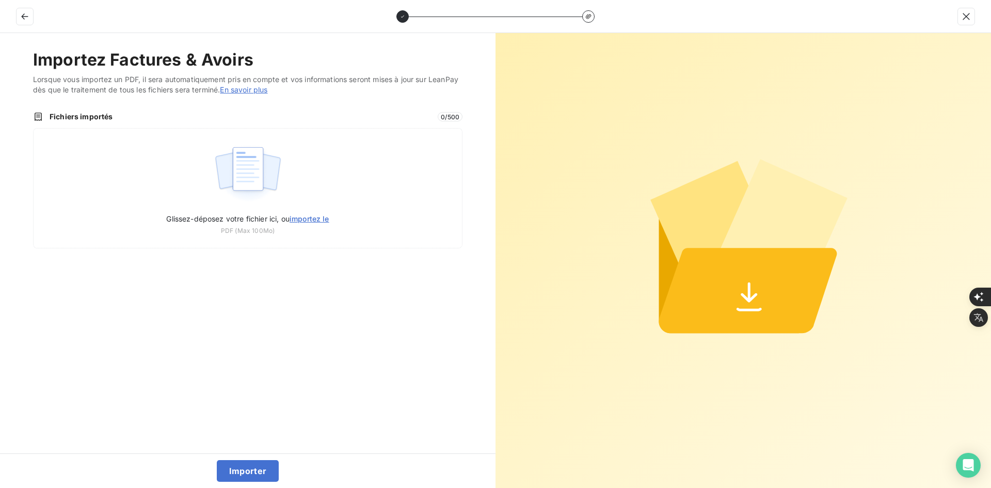
type input "C:\fakepath\FEF-2025-2399.pdf"
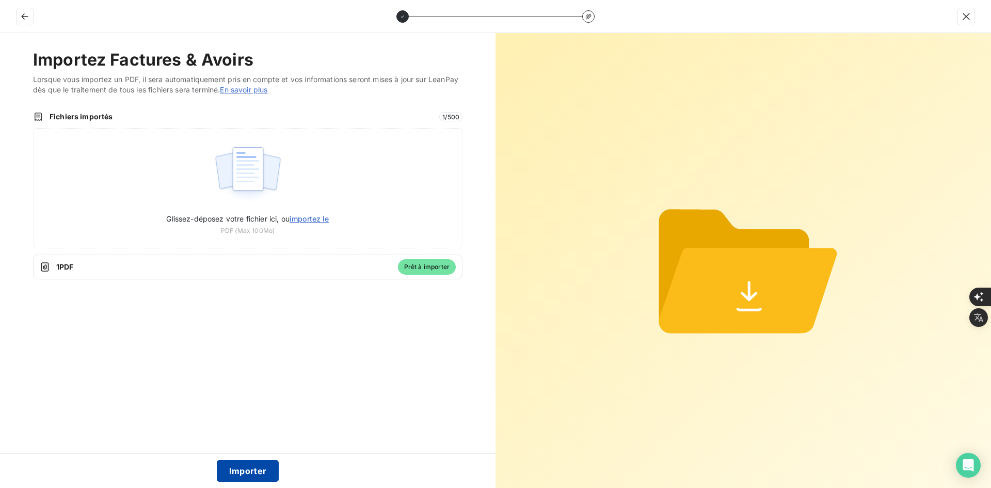
click at [241, 470] on button "Importer" at bounding box center [248, 471] width 62 height 22
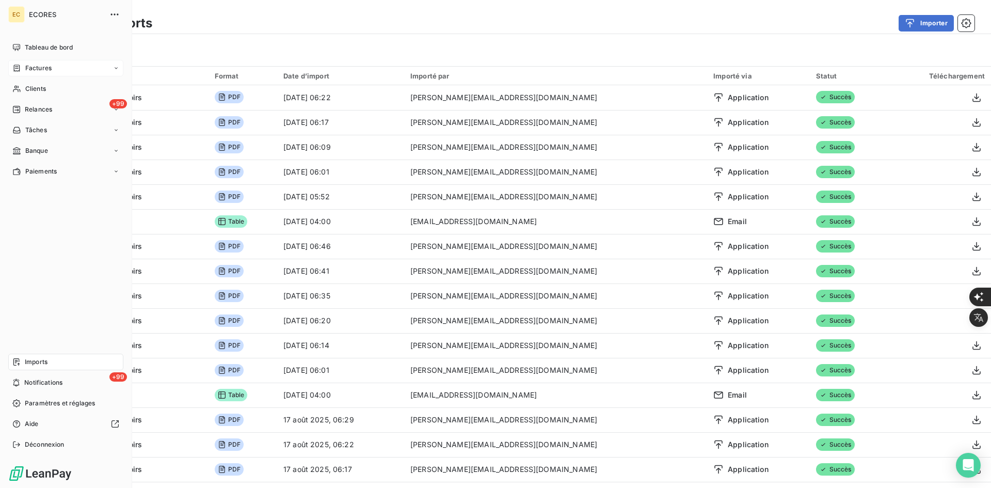
click at [9, 61] on div "Factures" at bounding box center [65, 68] width 115 height 17
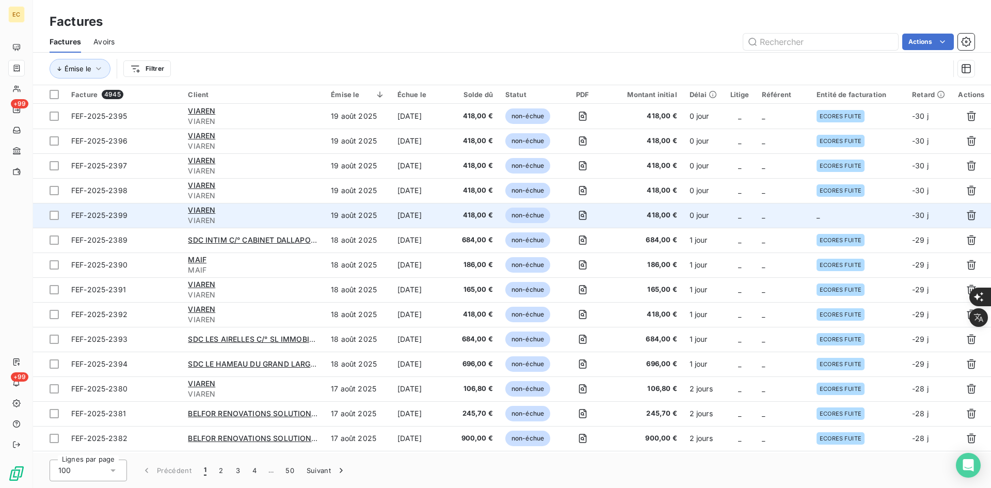
click at [846, 215] on td "_" at bounding box center [857, 215] width 95 height 25
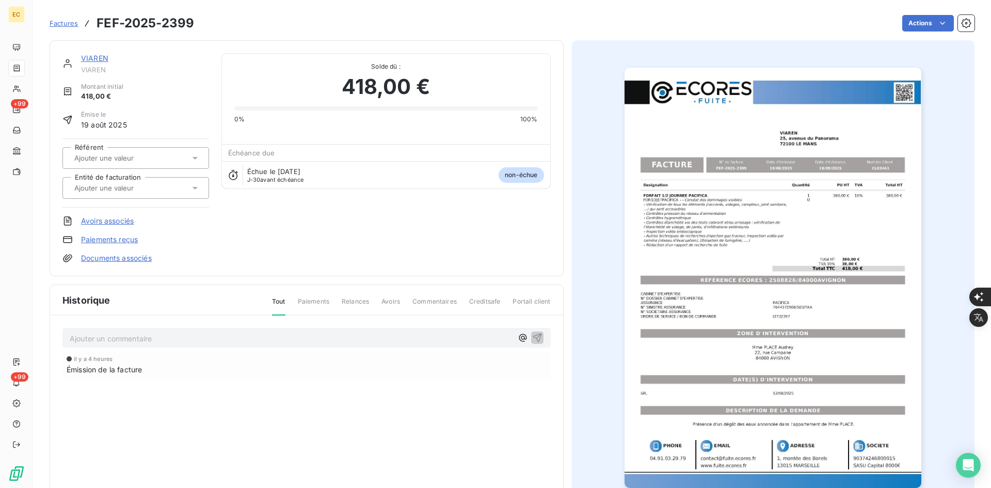
drag, startPoint x: 159, startPoint y: 184, endPoint x: 149, endPoint y: 200, distance: 19.0
click at [158, 186] on div at bounding box center [130, 187] width 119 height 13
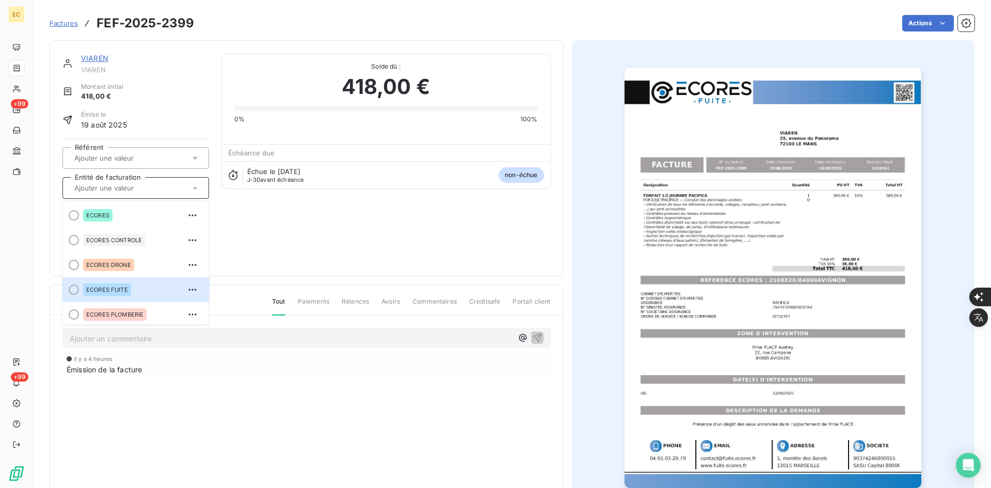
click at [136, 292] on div "ECORES FUITE" at bounding box center [142, 289] width 118 height 17
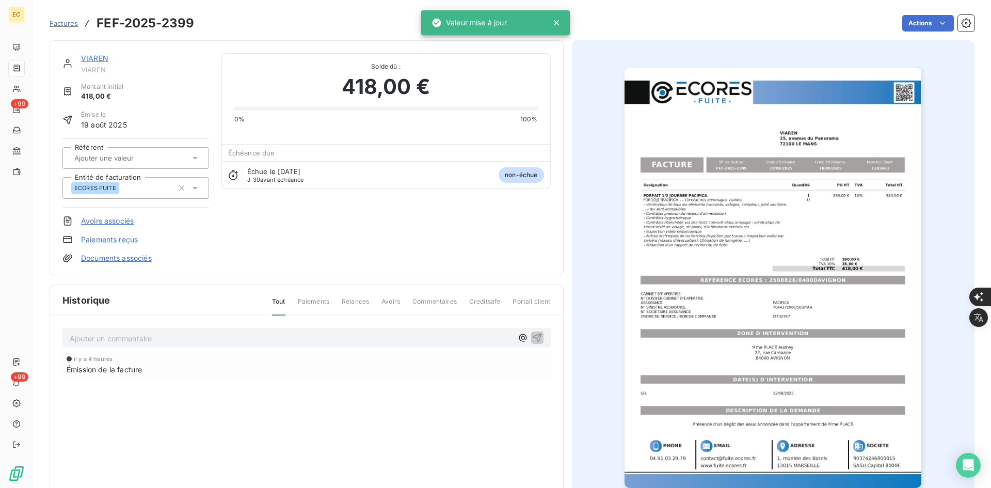
click at [129, 260] on link "Documents associés" at bounding box center [116, 258] width 71 height 10
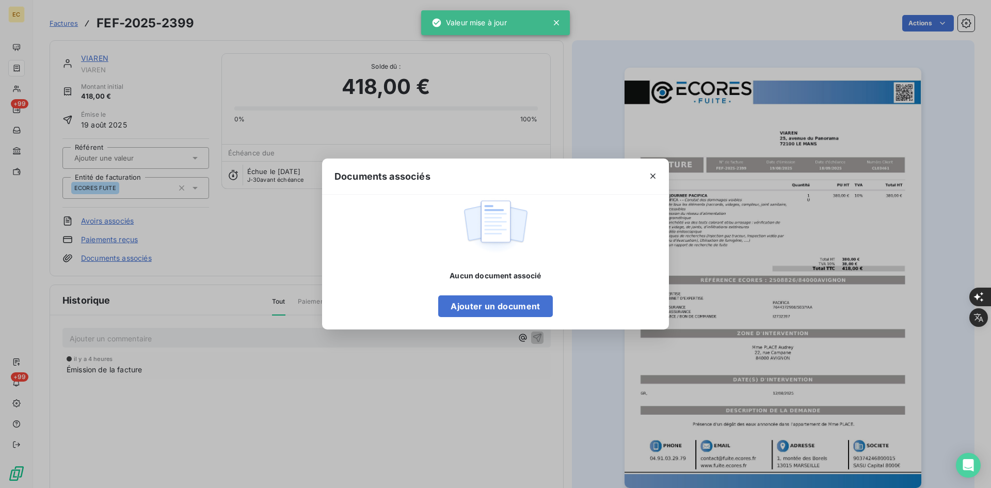
drag, startPoint x: 532, startPoint y: 319, endPoint x: 531, endPoint y: 314, distance: 5.8
click at [532, 318] on div "Aucun document associé Ajouter un document" at bounding box center [495, 262] width 347 height 135
click at [531, 314] on button "Ajouter un document" at bounding box center [495, 306] width 114 height 22
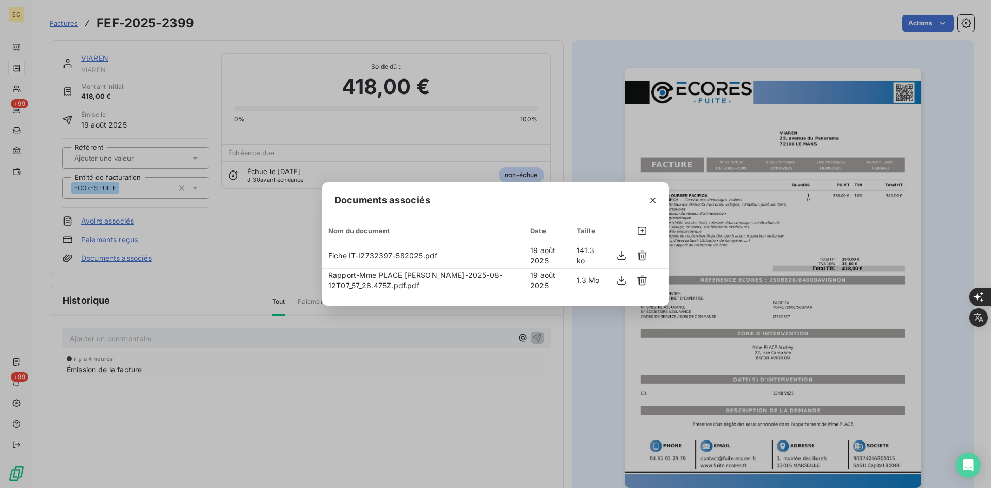
click at [411, 401] on div "Documents associés Nom du document Date Taille Fiche IT-I2732397-582025.pdf [DA…" at bounding box center [495, 244] width 991 height 488
